Goal: Entertainment & Leisure: Browse casually

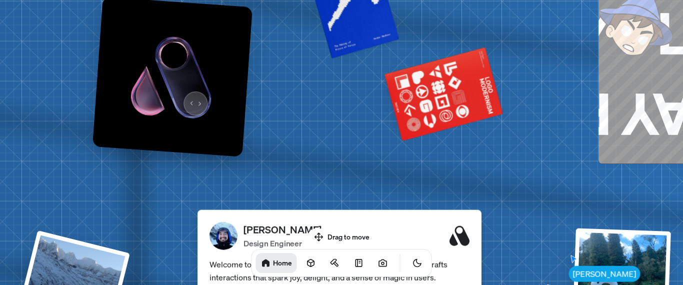
click at [192, 97] on img at bounding box center [172, 77] width 160 height 160
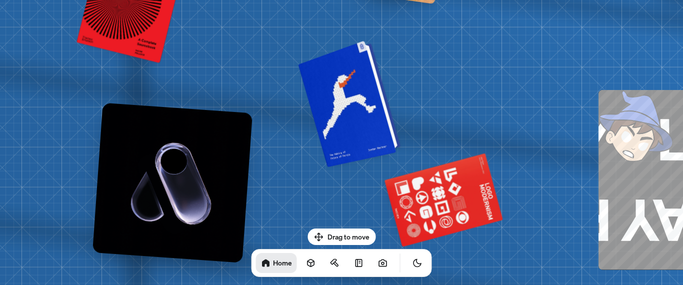
click at [370, 107] on div at bounding box center [350, 103] width 95 height 122
click at [363, 54] on div at bounding box center [350, 103] width 95 height 122
drag, startPoint x: 336, startPoint y: 230, endPoint x: 343, endPoint y: 130, distance: 100.2
click at [343, 0] on body "[PERSON_NAME] [PERSON_NAME] Design Engineer Welcome to my space on the internet…" at bounding box center [341, 0] width 683 height 0
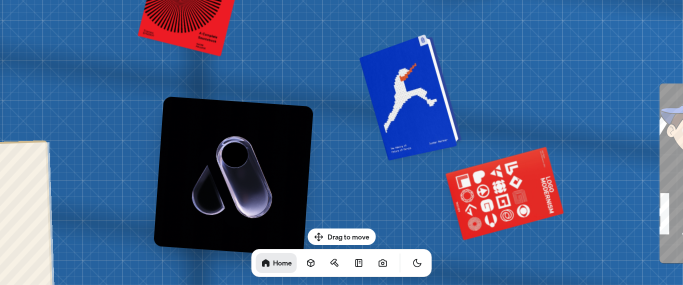
drag, startPoint x: 343, startPoint y: 130, endPoint x: 404, endPoint y: 124, distance: 61.3
click at [404, 124] on div at bounding box center [411, 96] width 95 height 122
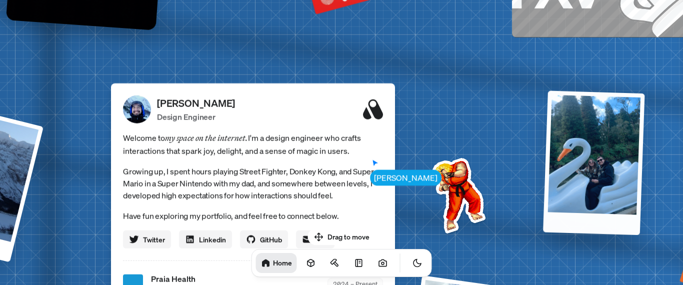
drag, startPoint x: 521, startPoint y: 130, endPoint x: 580, endPoint y: 118, distance: 60.3
click at [580, 118] on div at bounding box center [593, 162] width 101 height 144
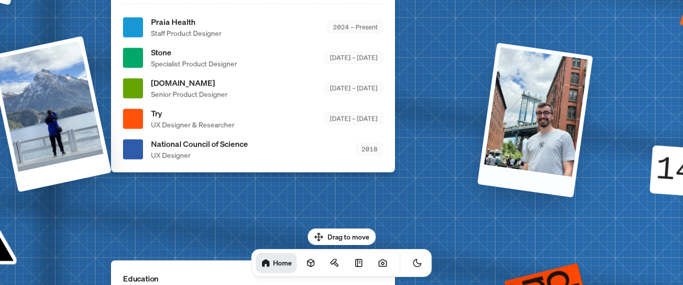
drag, startPoint x: 467, startPoint y: 94, endPoint x: 547, endPoint y: 111, distance: 81.7
click at [547, 111] on div at bounding box center [534, 119] width 115 height 155
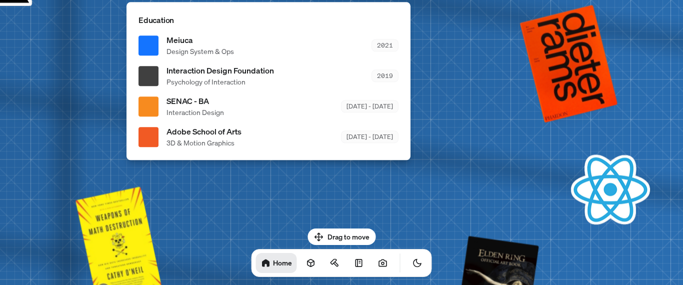
drag, startPoint x: 305, startPoint y: 94, endPoint x: 321, endPoint y: 43, distance: 52.8
click at [321, 43] on div "Meiuca Design System & Ops 2021" at bounding box center [282, 45] width 232 height 22
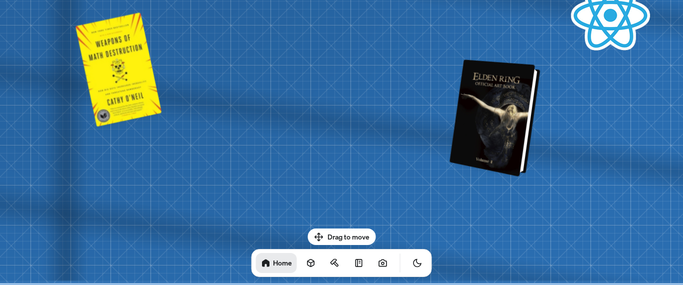
click at [513, 87] on div at bounding box center [496, 118] width 83 height 112
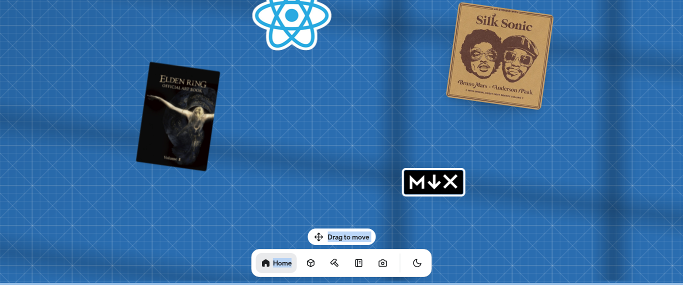
drag, startPoint x: 359, startPoint y: 255, endPoint x: 358, endPoint y: 181, distance: 74.0
click at [358, 0] on body "[PERSON_NAME] [PERSON_NAME] Design Engineer Welcome to my space on the internet…" at bounding box center [341, 0] width 683 height 0
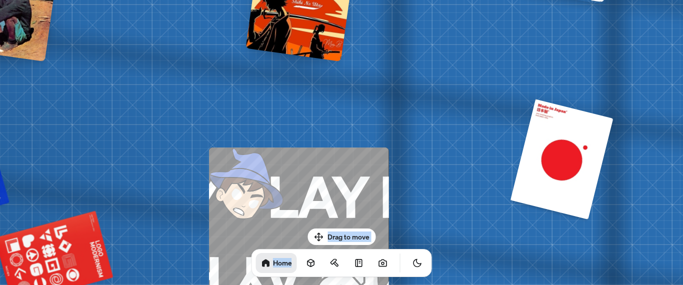
click at [257, 185] on img at bounding box center [253, 190] width 88 height 86
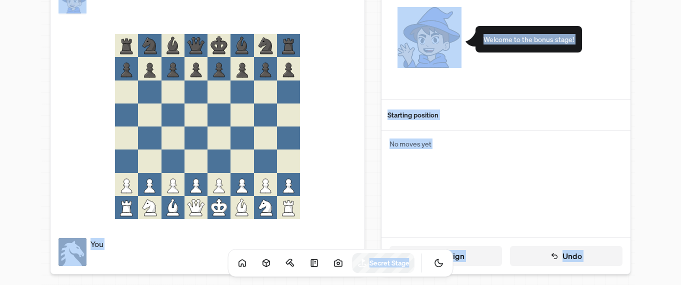
scroll to position [1, 0]
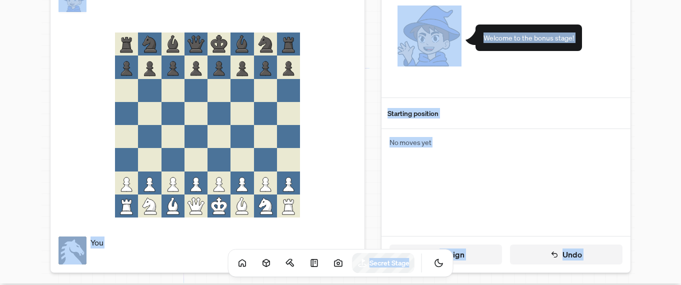
click at [219, 187] on icon at bounding box center [218, 184] width 11 height 14
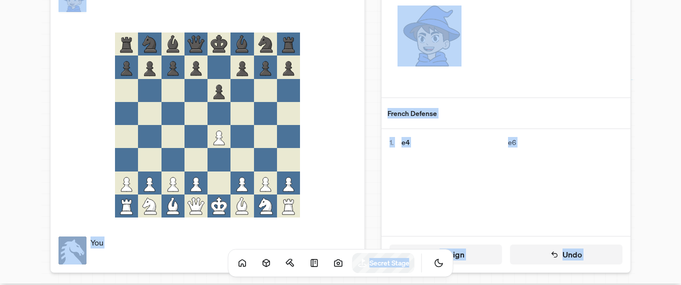
click at [198, 187] on icon at bounding box center [196, 186] width 5 height 4
click at [174, 186] on icon at bounding box center [173, 186] width 5 height 4
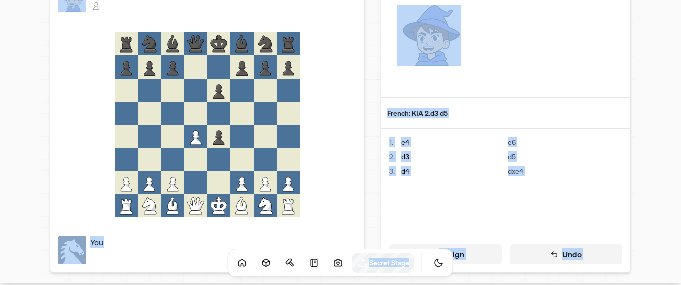
click at [245, 185] on icon at bounding box center [241, 182] width 23 height 23
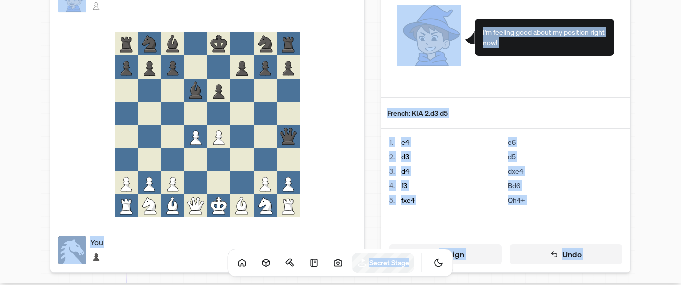
click at [270, 184] on icon at bounding box center [265, 182] width 23 height 23
